Goal: Browse casually: Explore the website without a specific task or goal

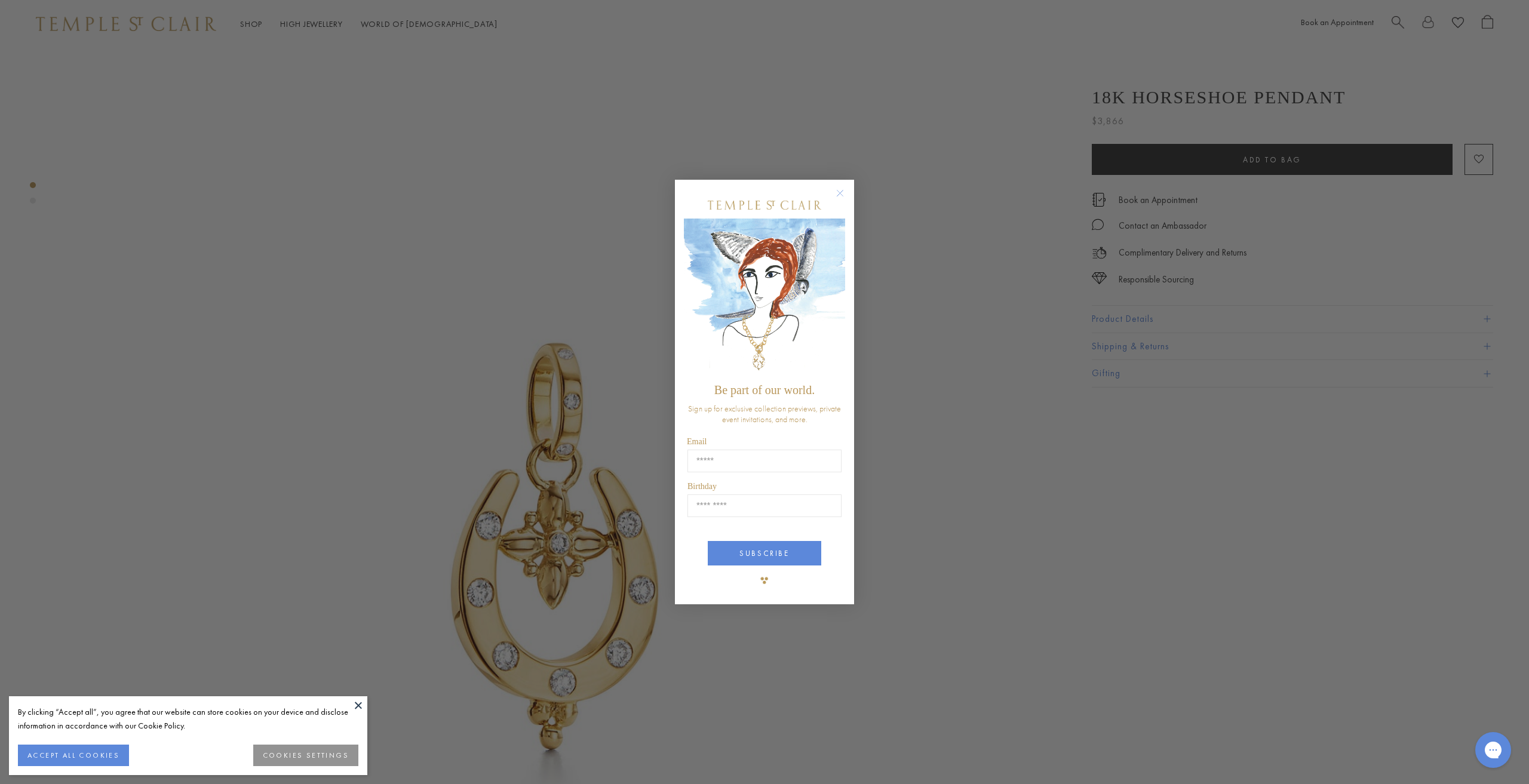
click at [841, 194] on circle "Close dialog" at bounding box center [840, 192] width 14 height 14
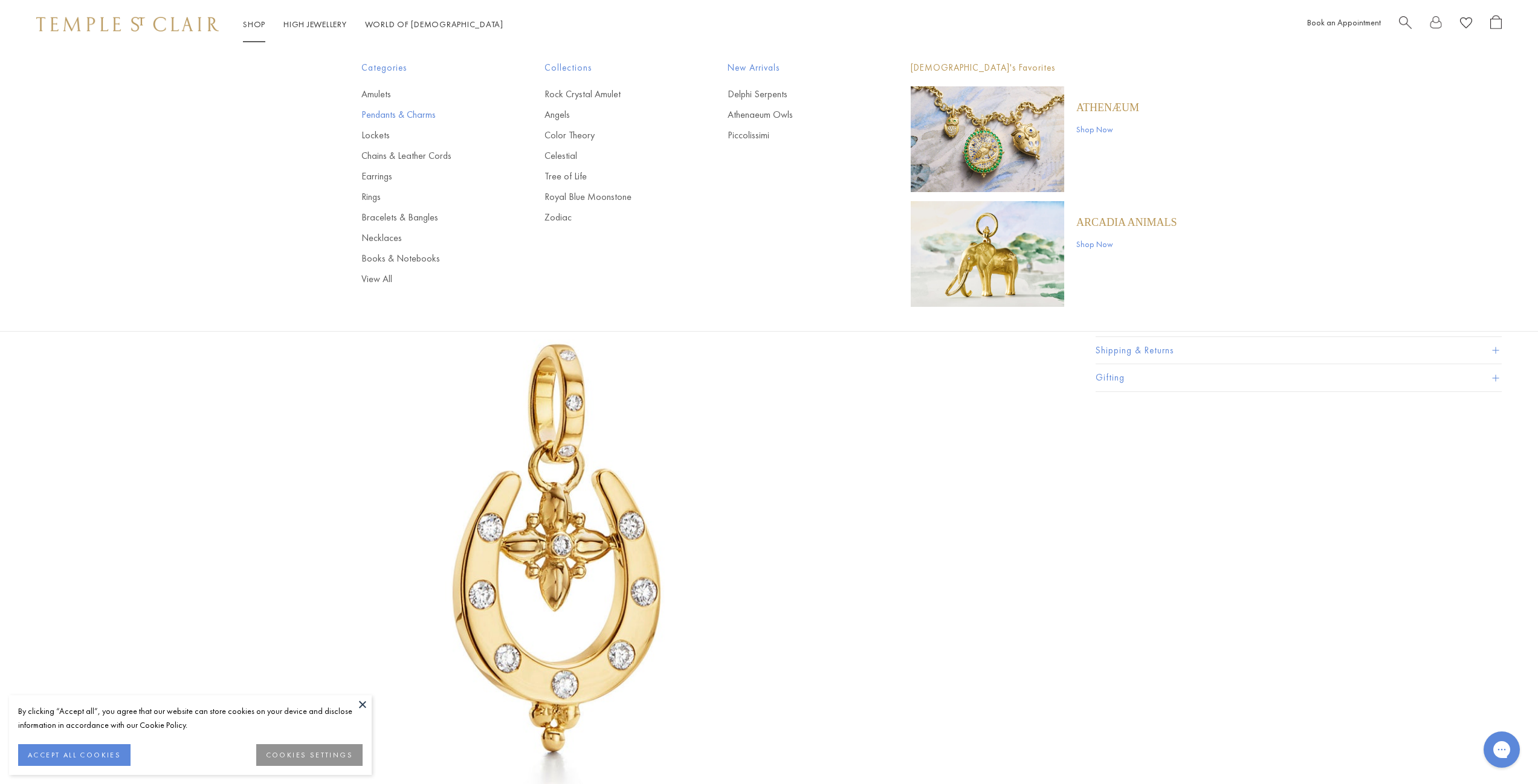
click at [373, 116] on link "Pendants & Charms" at bounding box center [428, 115] width 135 height 13
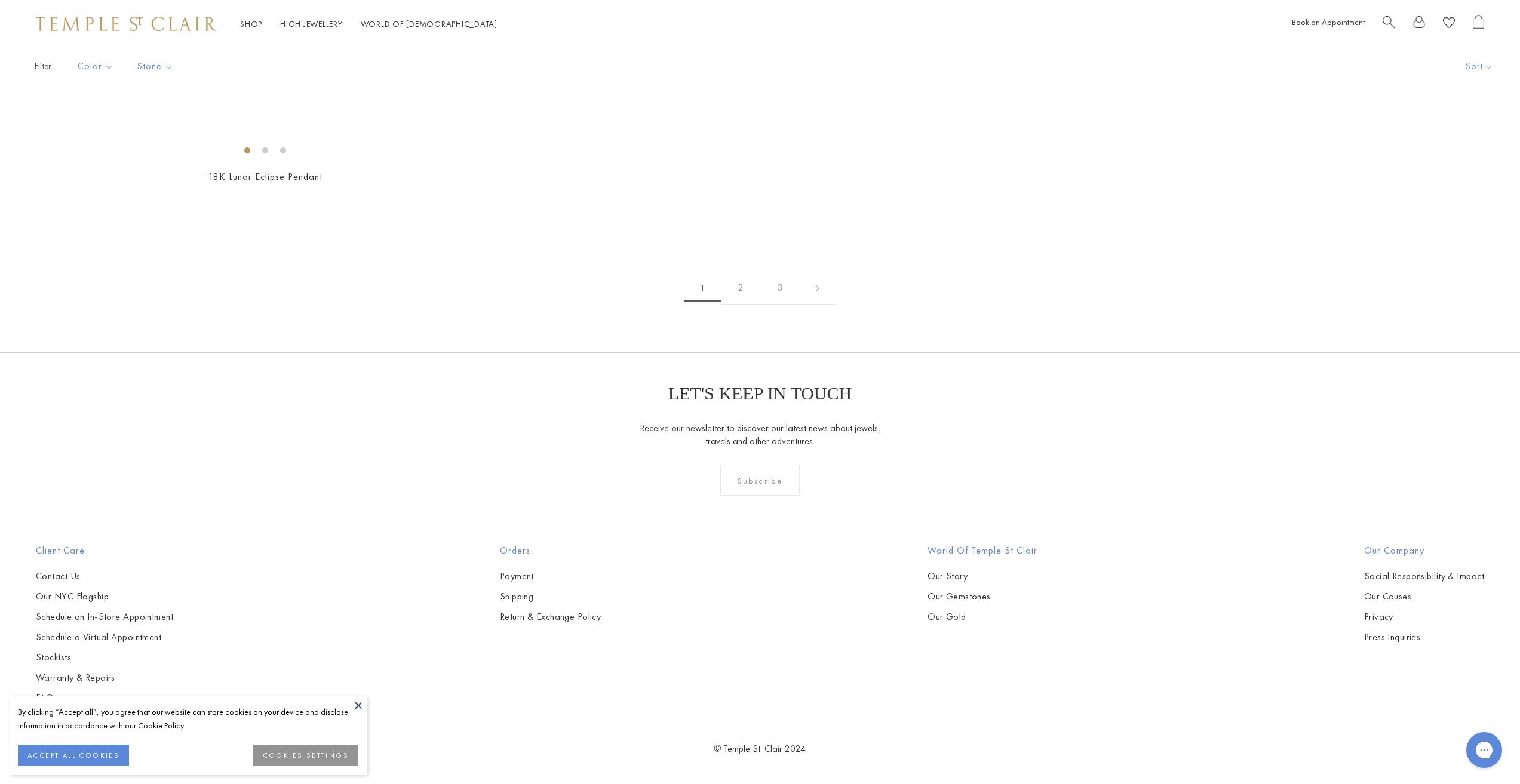
scroll to position [11761, 0]
click at [825, 304] on link at bounding box center [818, 288] width 37 height 33
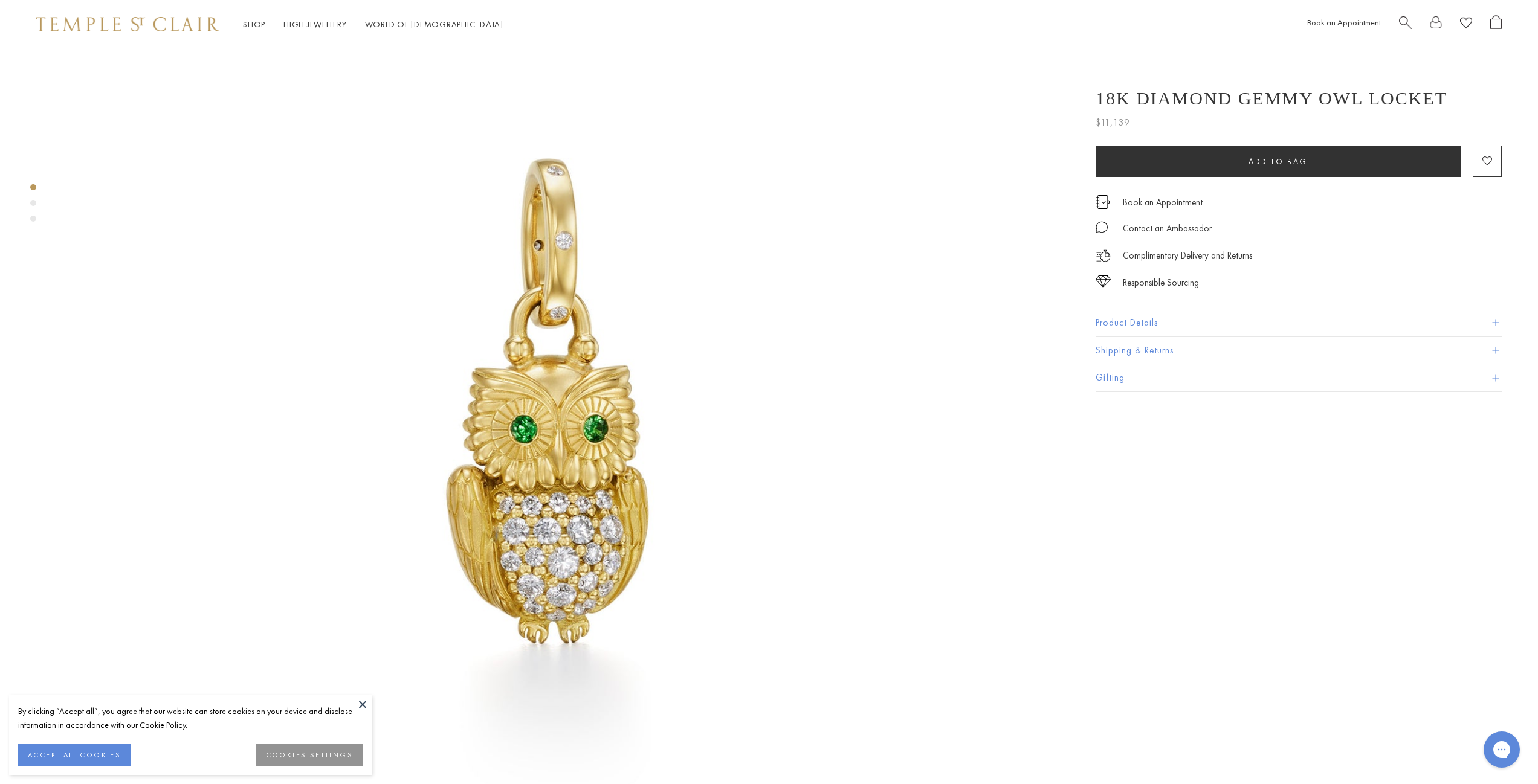
scroll to position [302, 0]
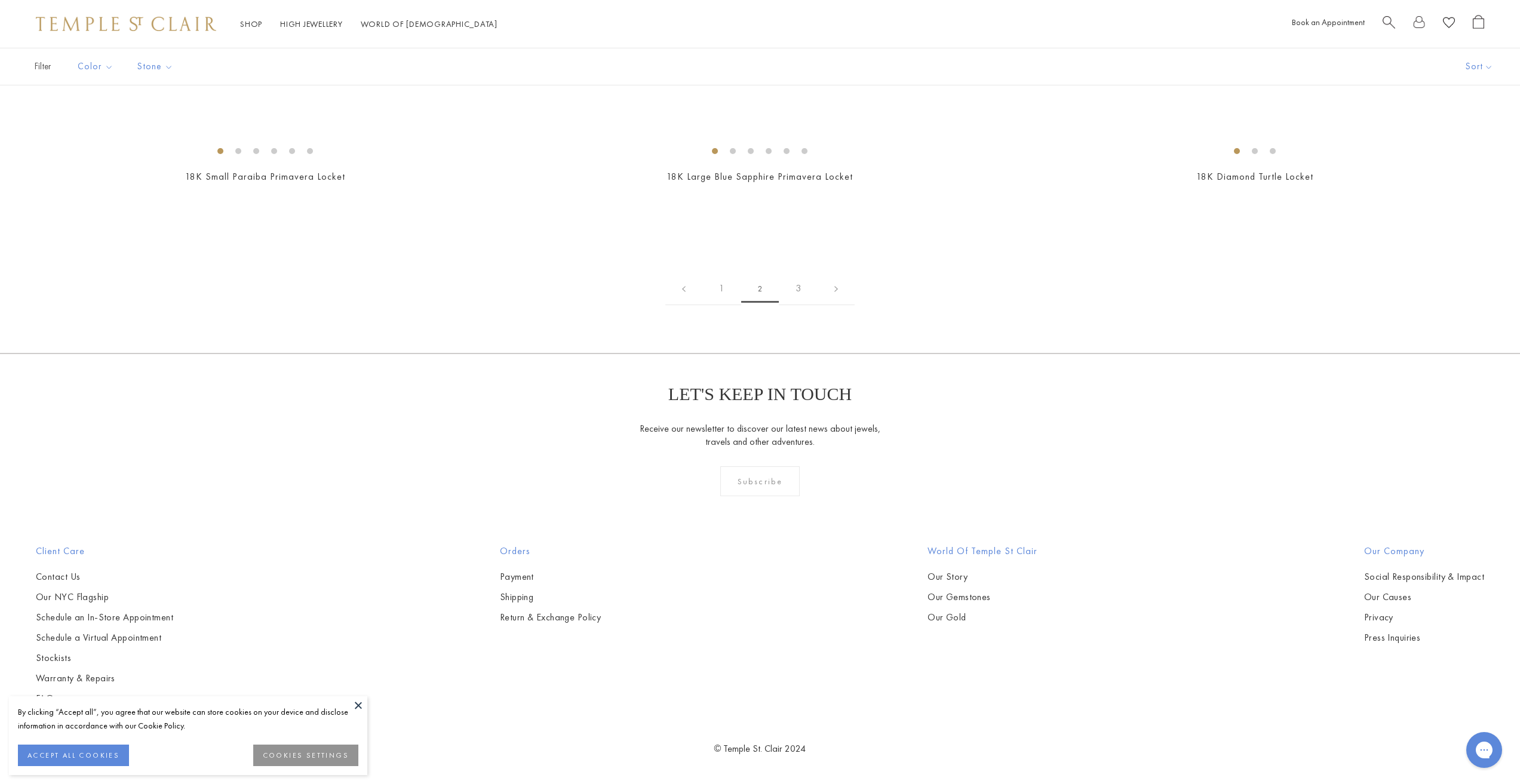
scroll to position [10149, 0]
click at [838, 305] on link at bounding box center [836, 288] width 37 height 33
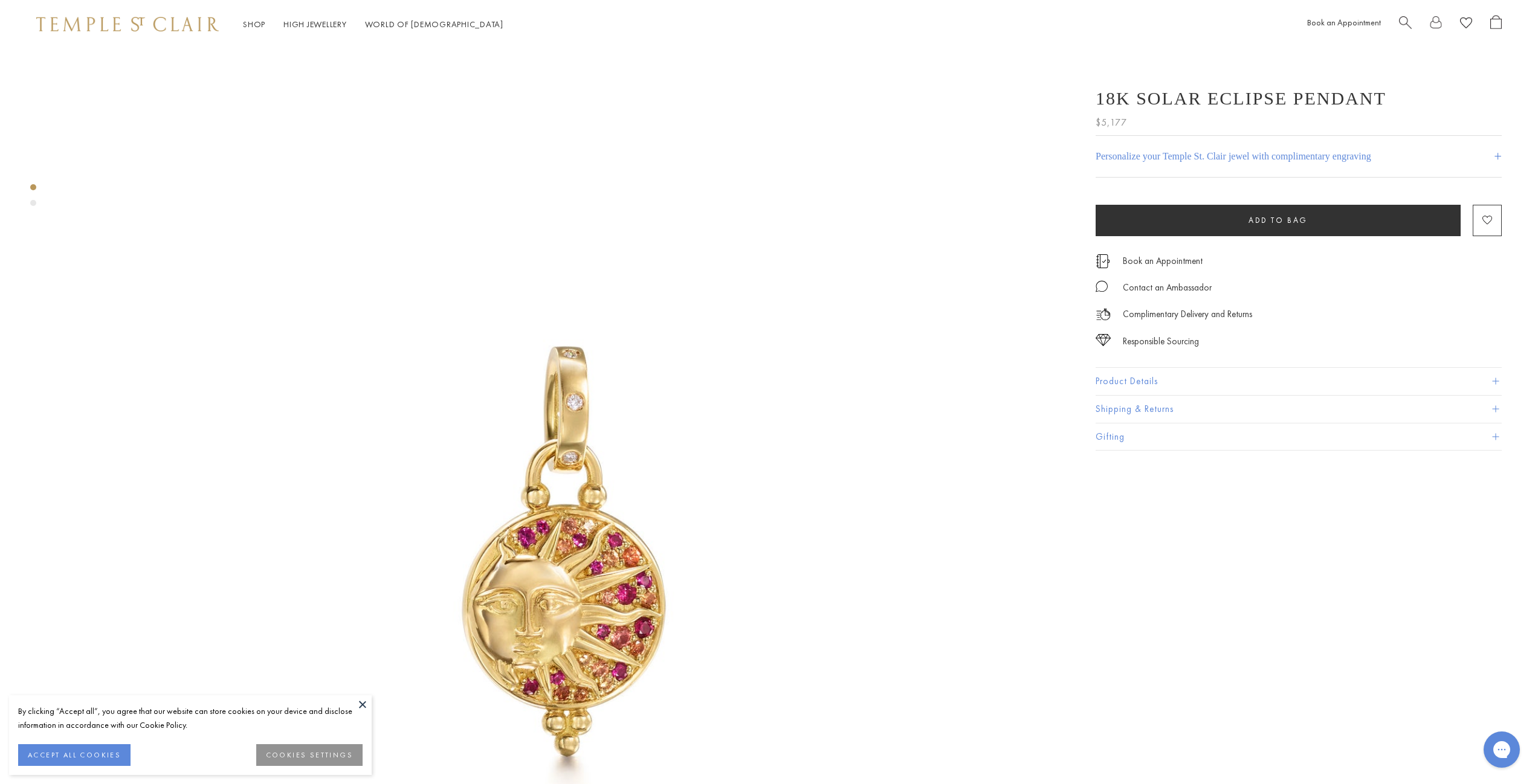
scroll to position [121, 0]
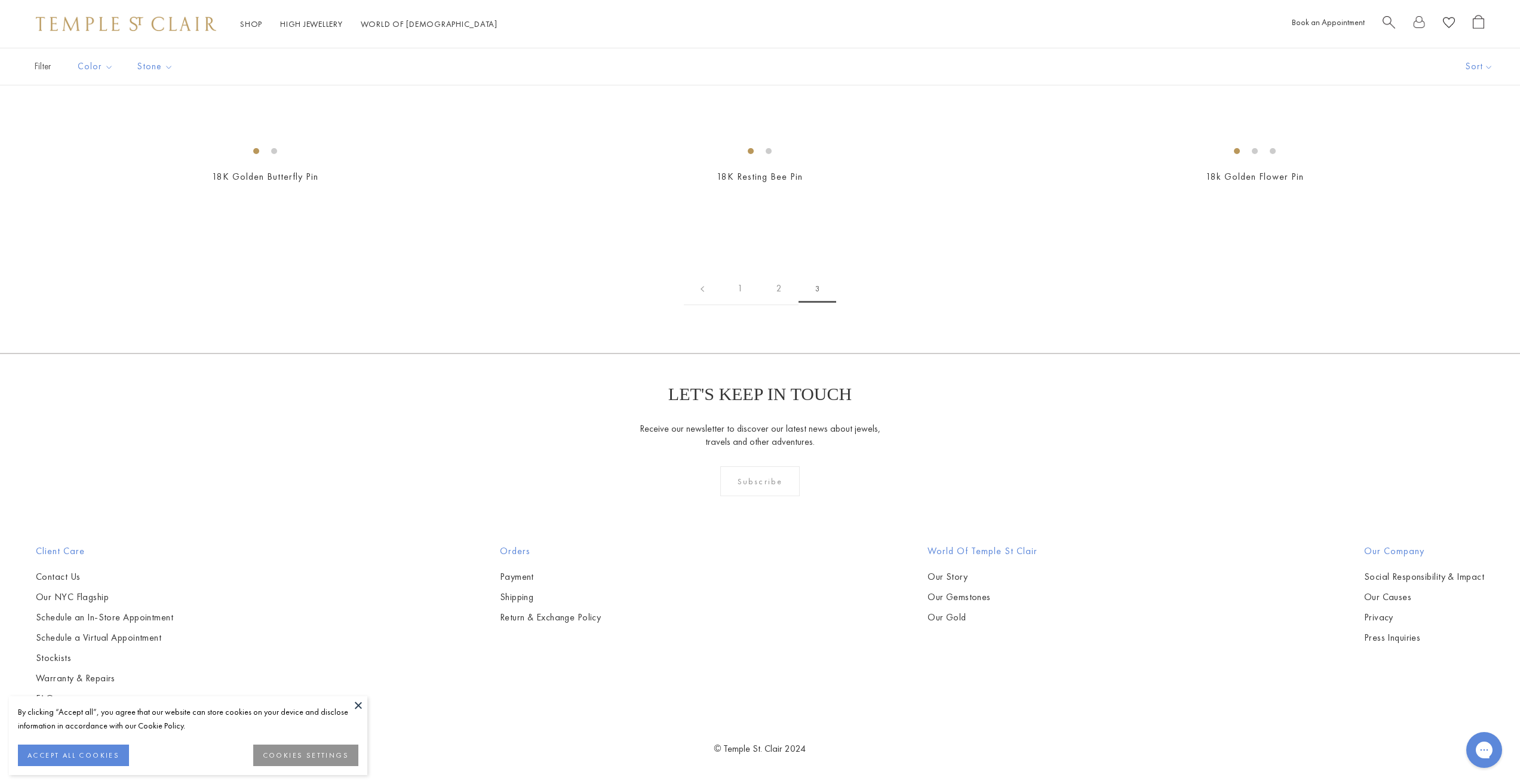
scroll to position [1254, 0]
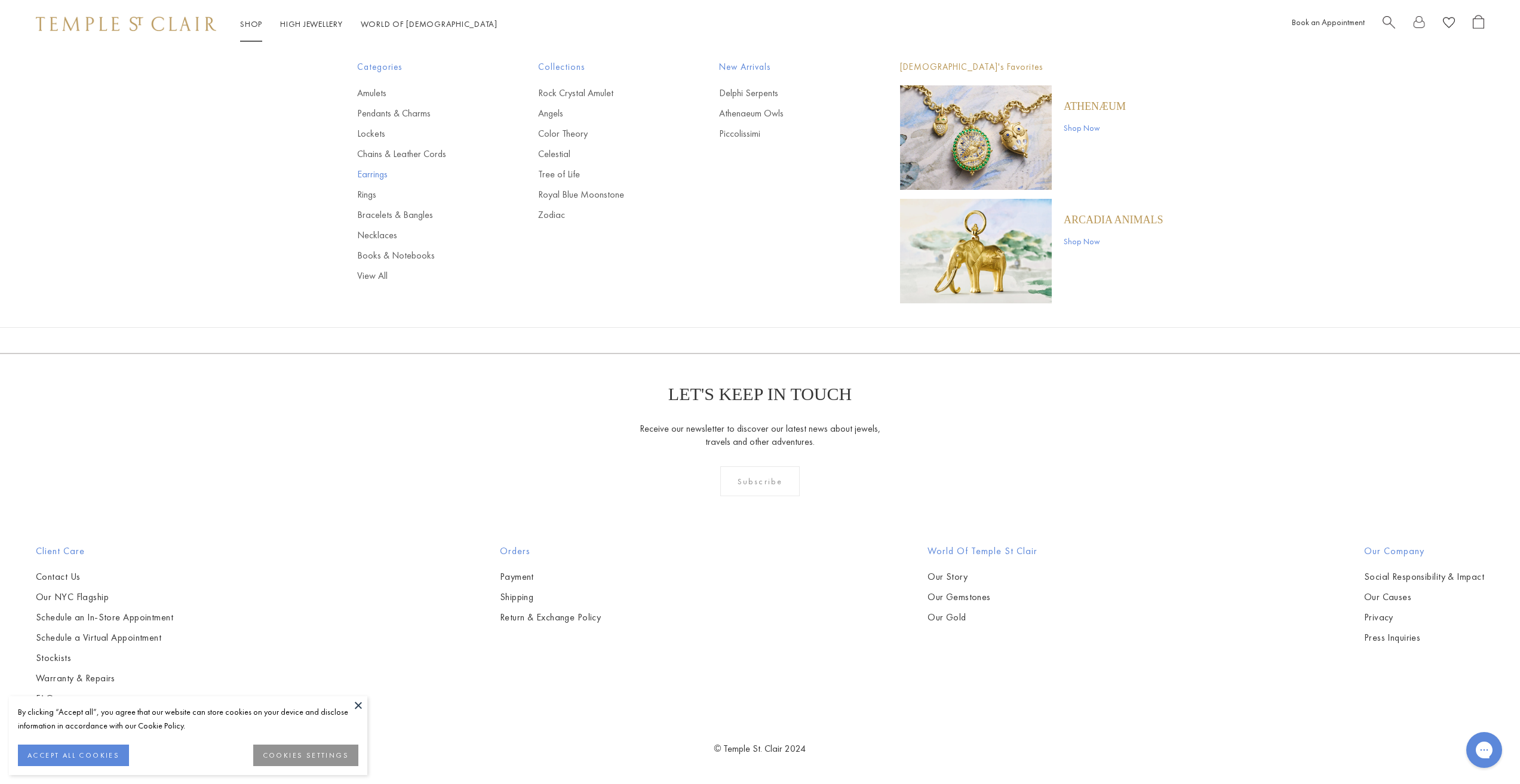
click at [383, 171] on link "Earrings" at bounding box center [423, 174] width 133 height 13
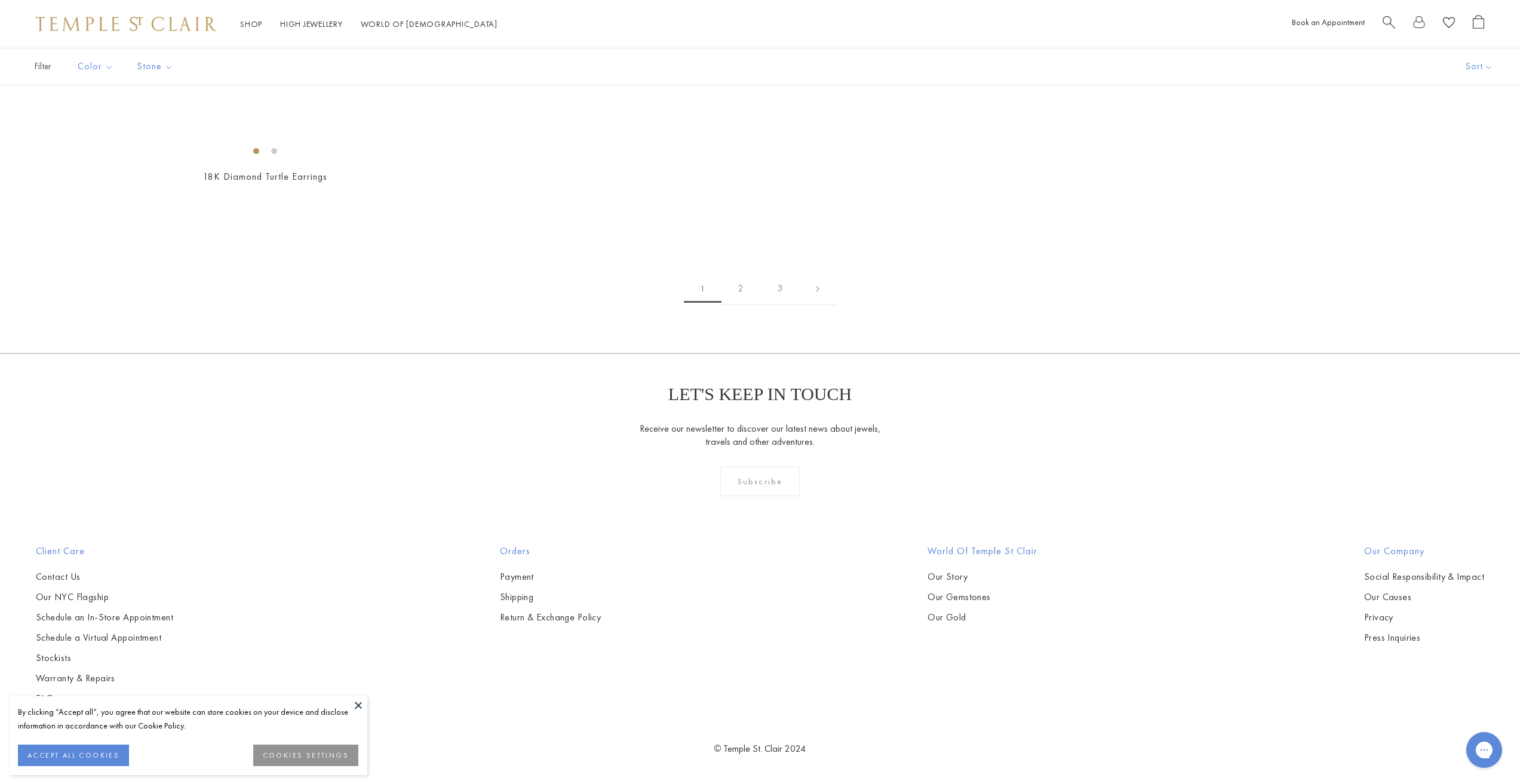
scroll to position [9611, 0]
click at [818, 305] on link at bounding box center [818, 288] width 37 height 33
